Goal: Find contact information: Obtain details needed to contact an individual or organization

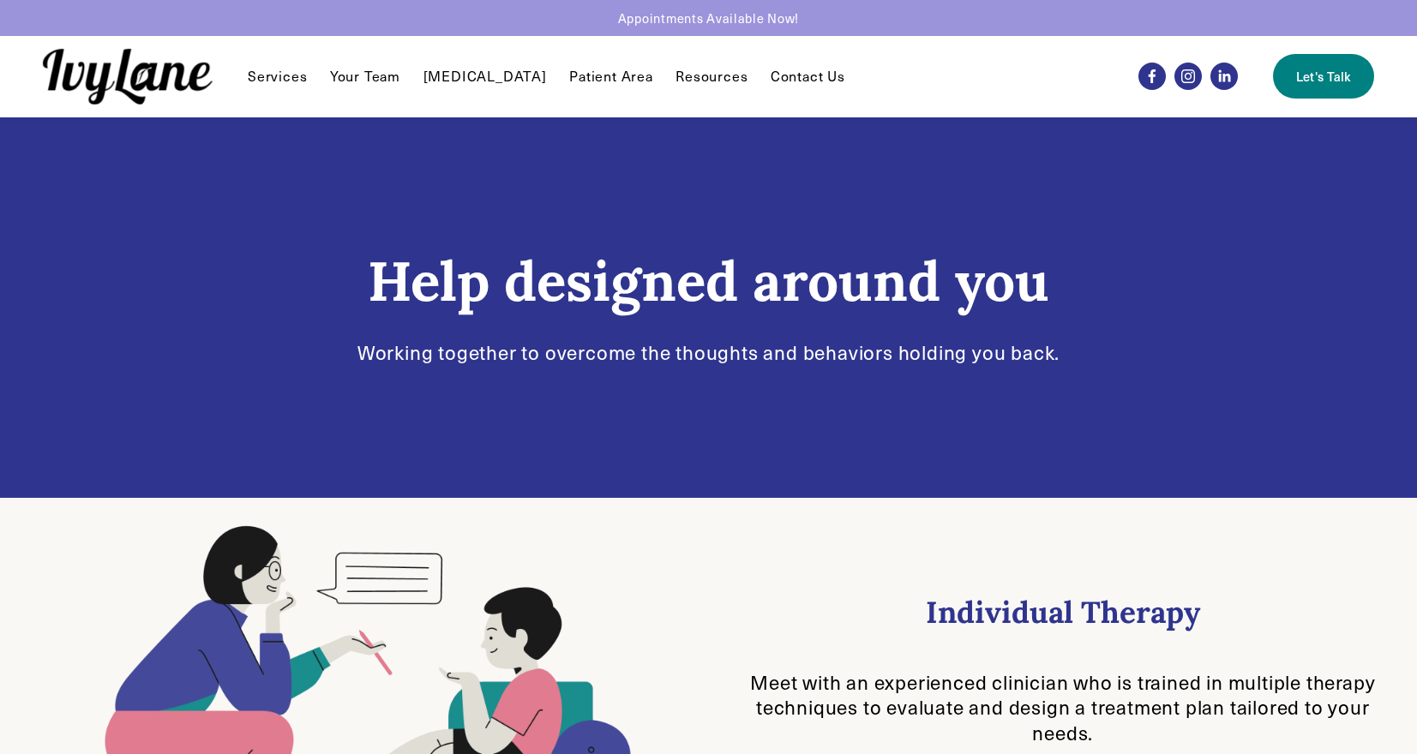
click at [814, 72] on link "Contact Us" at bounding box center [808, 76] width 75 height 21
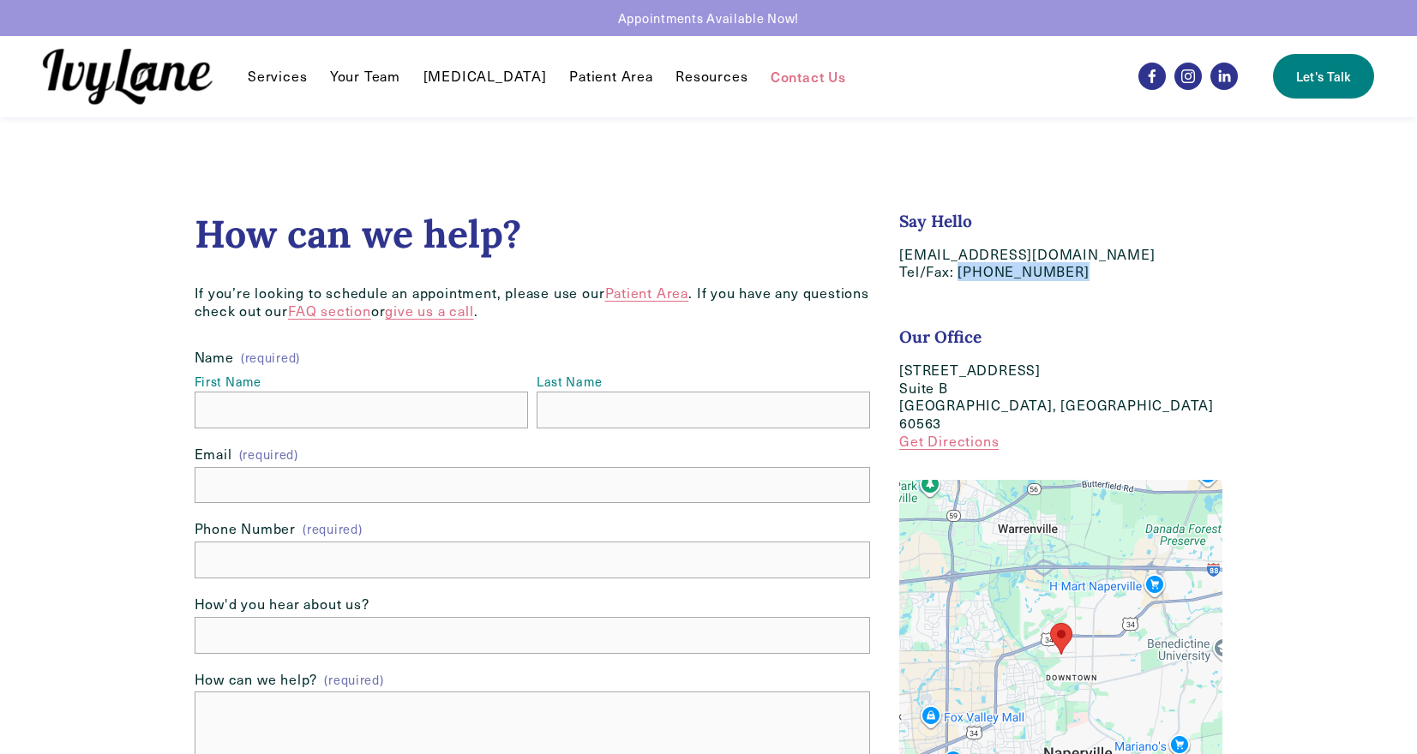
drag, startPoint x: 1070, startPoint y: 265, endPoint x: 958, endPoint y: 277, distance: 112.9
click at [958, 277] on p "hello@IvyLaneCounseling.com Tel/Fax: (630) 282-8589" at bounding box center [1060, 264] width 323 height 36
copy p "[PHONE_NUMBER]"
click at [86, 312] on div at bounding box center [708, 497] width 1417 height 994
click at [372, 76] on link "Your Team" at bounding box center [365, 76] width 70 height 21
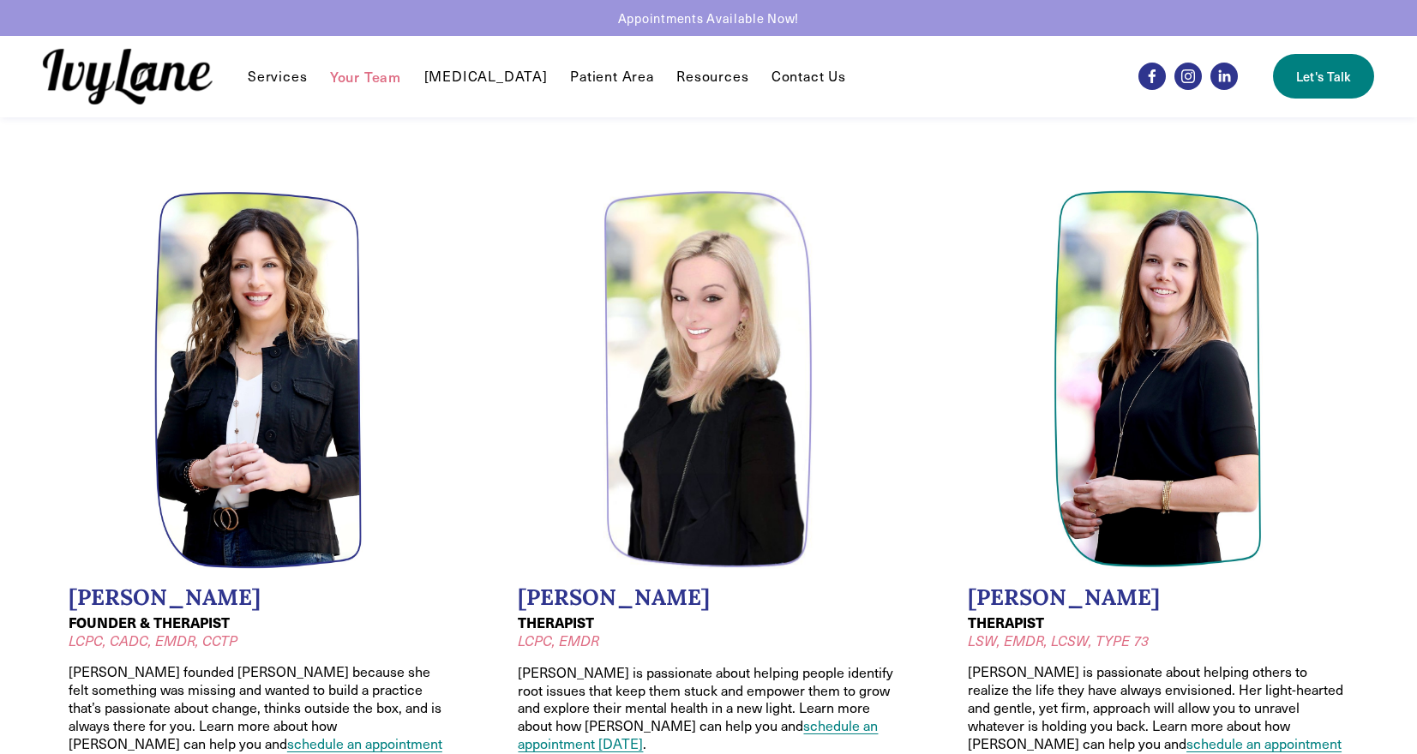
click at [58, 322] on li "[PERSON_NAME] FOUNDER & THERAPIST LCPC, CADC, EMDR, CCTP [PERSON_NAME] founded …" at bounding box center [259, 514] width 433 height 700
click at [61, 216] on li "[PERSON_NAME] FOUNDER & THERAPIST LCPC, CADC, EMDR, CCTP [PERSON_NAME] founded …" at bounding box center [259, 514] width 433 height 700
